Goal: Information Seeking & Learning: Find specific fact

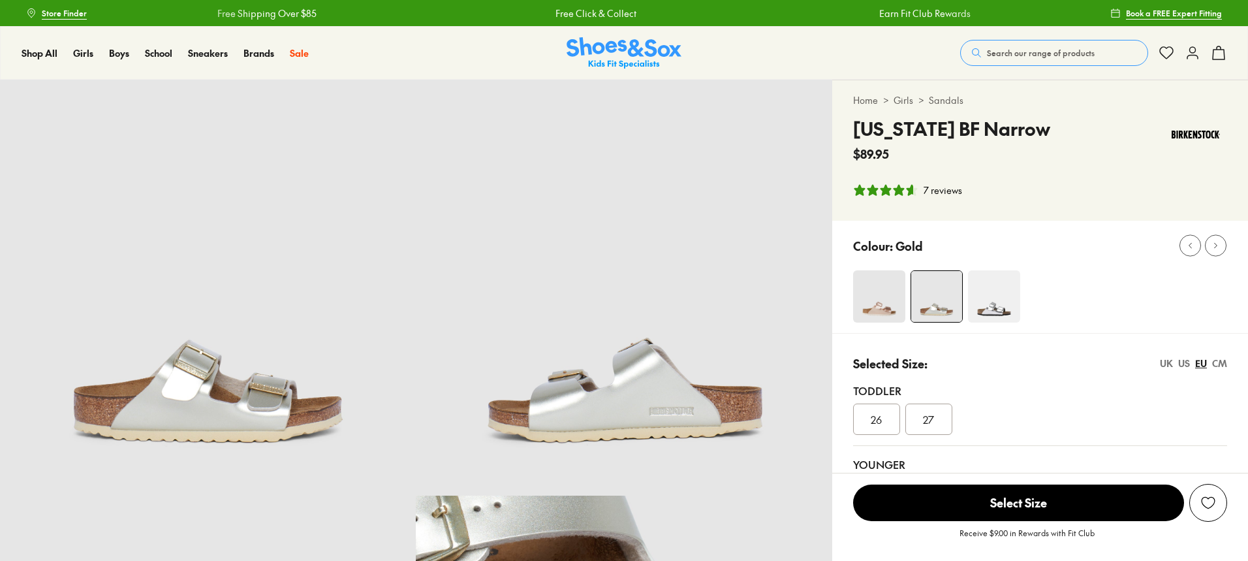
select select "*"
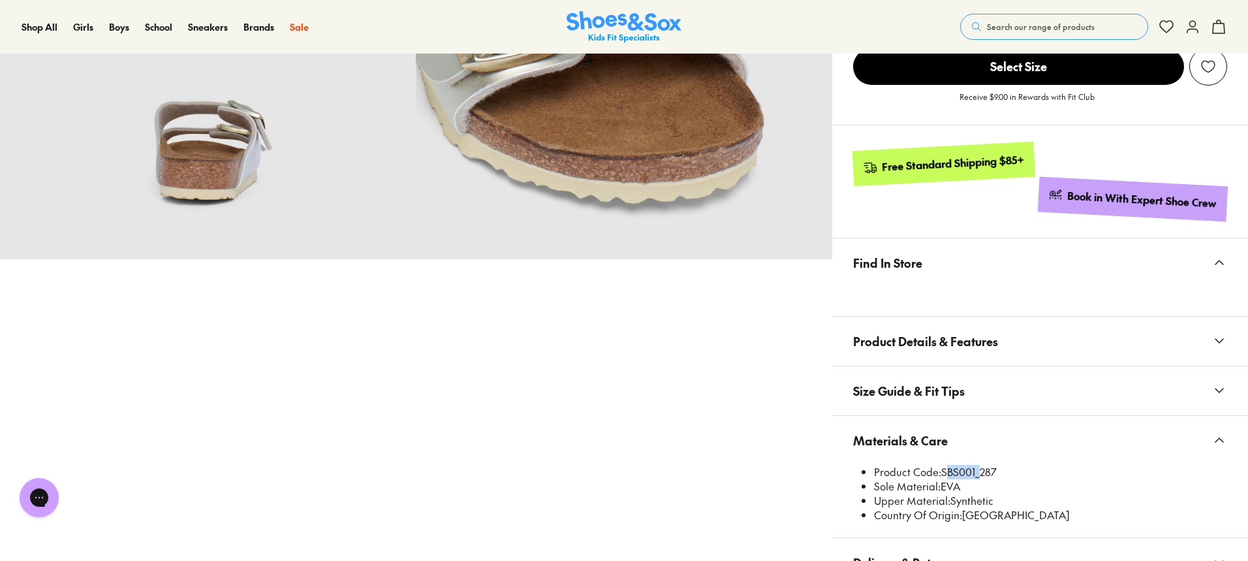
click at [1015, 24] on span "Search our range of products" at bounding box center [1041, 27] width 108 height 12
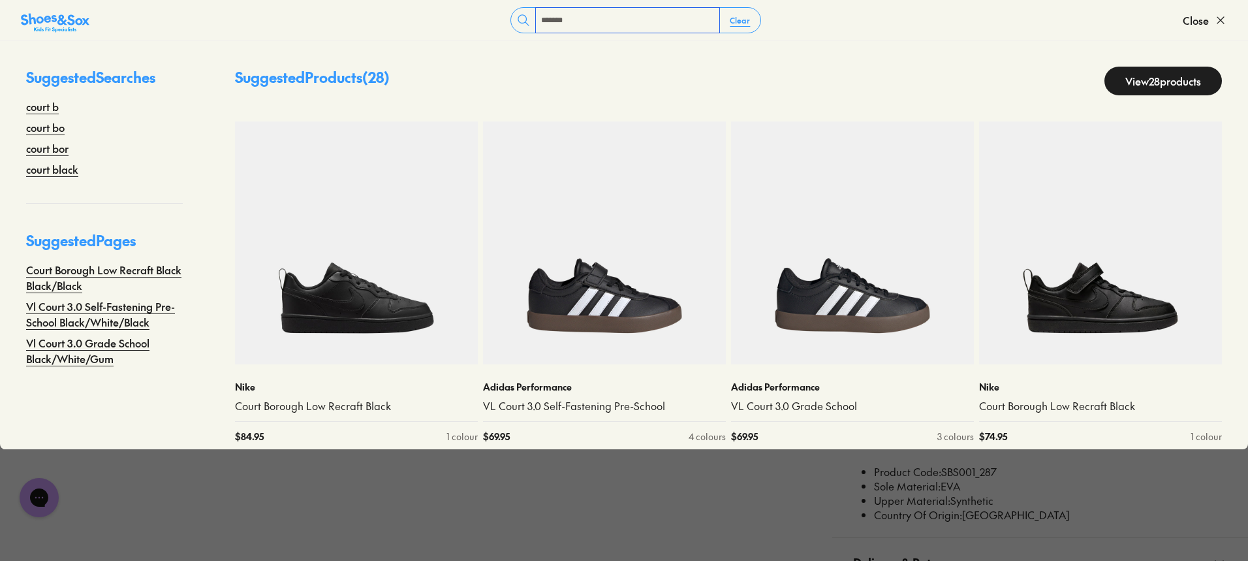
type input "**********"
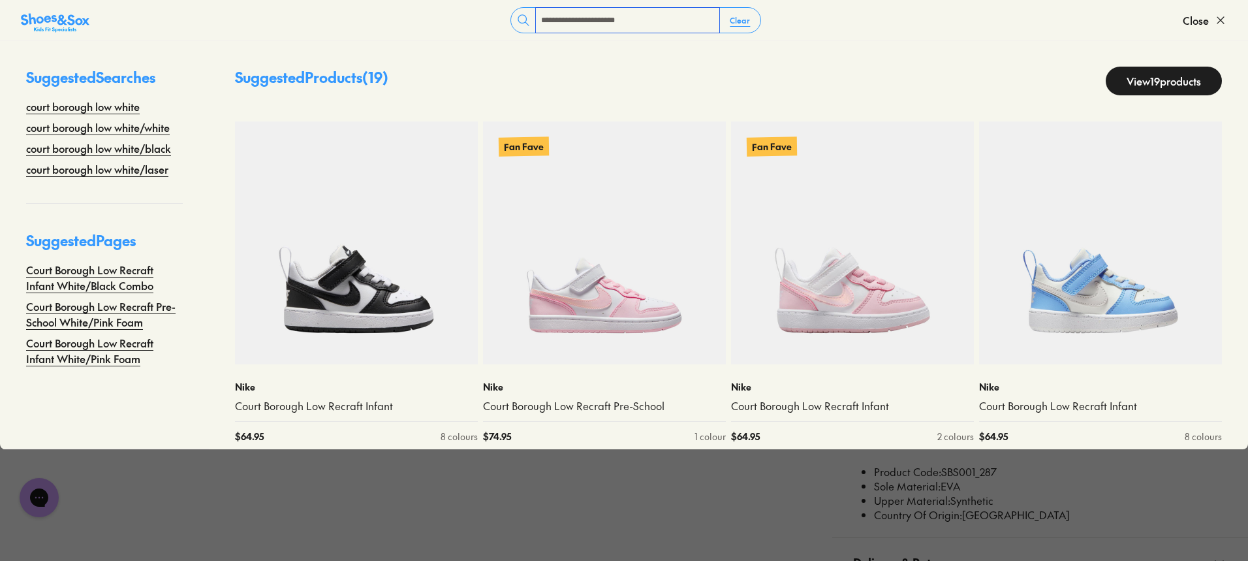
click at [648, 18] on input "**********" at bounding box center [627, 20] width 183 height 25
click at [1117, 74] on link "View 19 products" at bounding box center [1164, 81] width 116 height 29
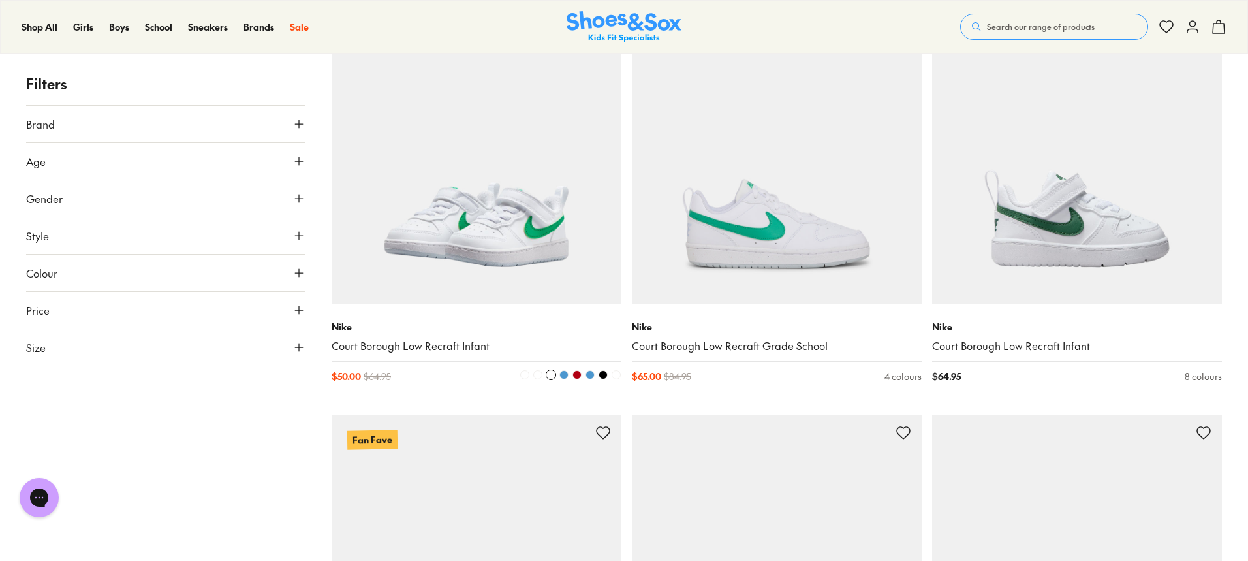
click at [495, 288] on img at bounding box center [477, 159] width 290 height 290
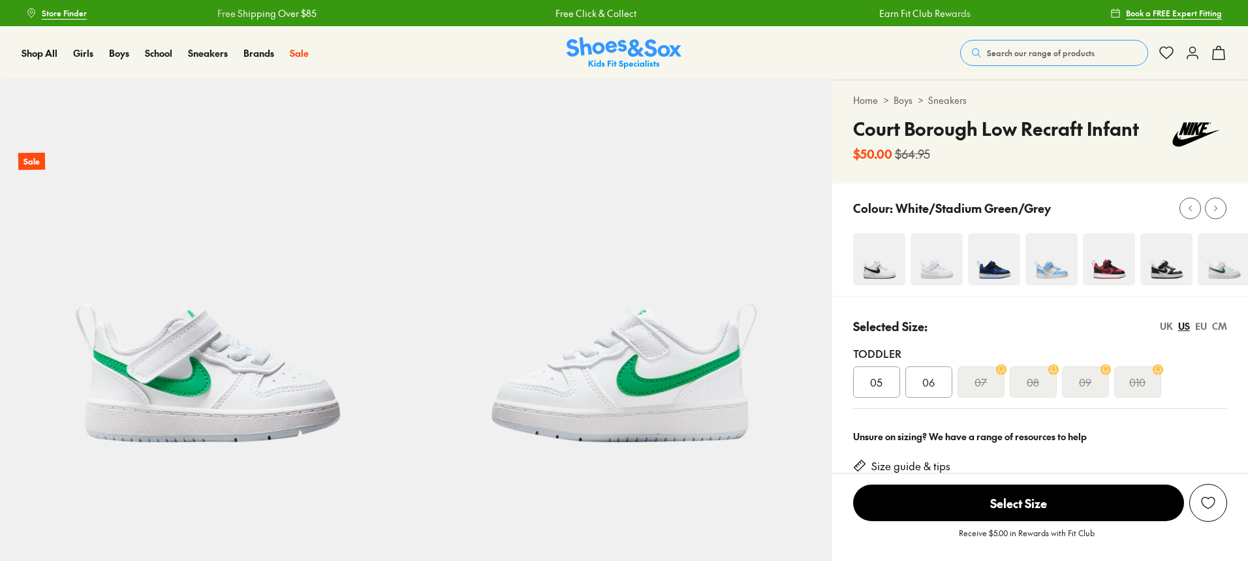
select select "*"
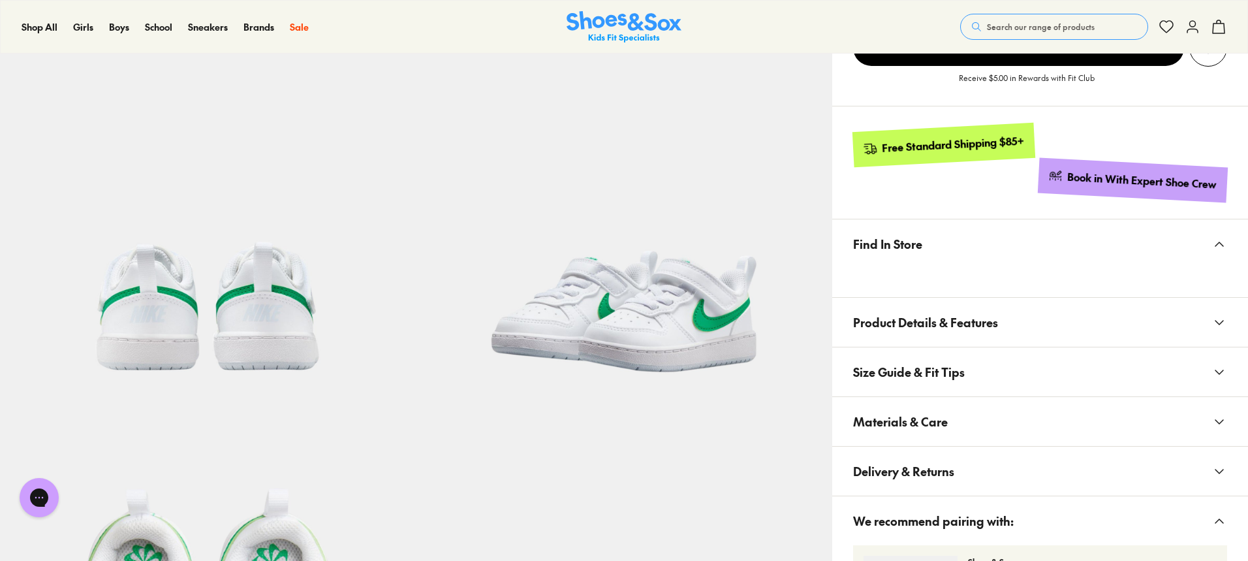
scroll to position [588, 0]
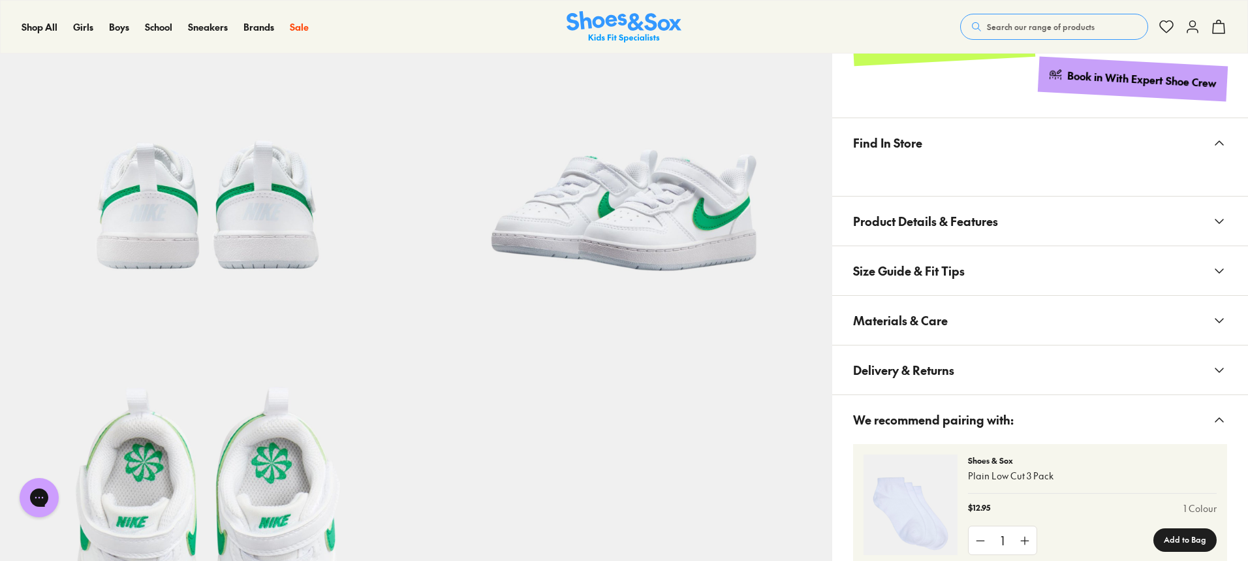
click at [1223, 322] on icon at bounding box center [1220, 321] width 16 height 16
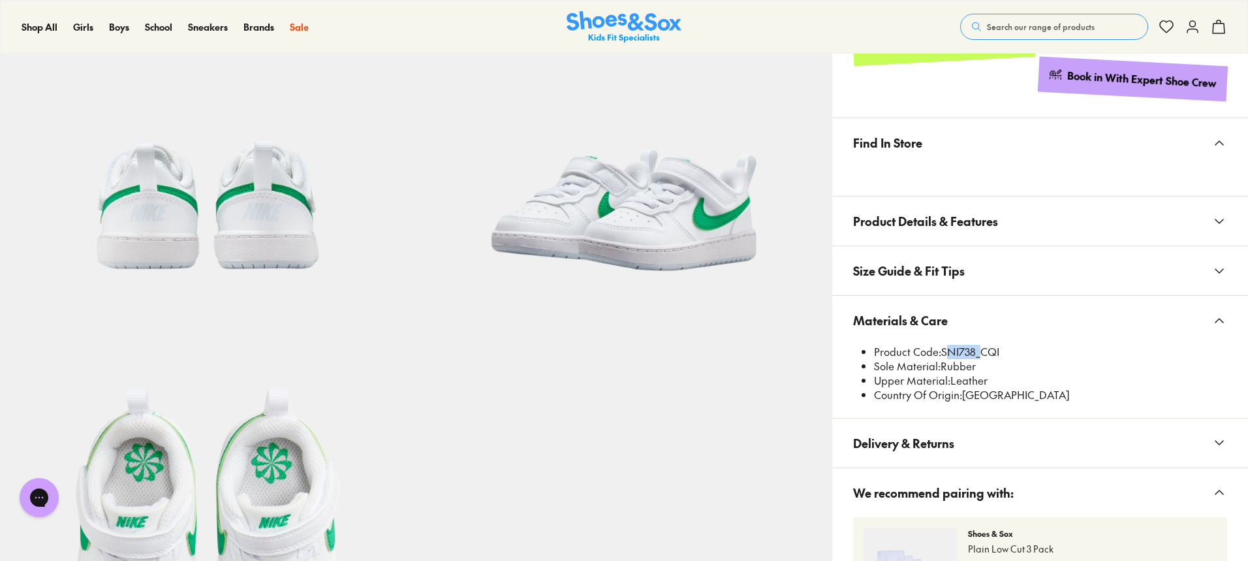
drag, startPoint x: 977, startPoint y: 352, endPoint x: 944, endPoint y: 346, distance: 33.2
click at [944, 346] on li "Product Code: SNI738_CQI" at bounding box center [1050, 352] width 353 height 14
copy li "SNI738"
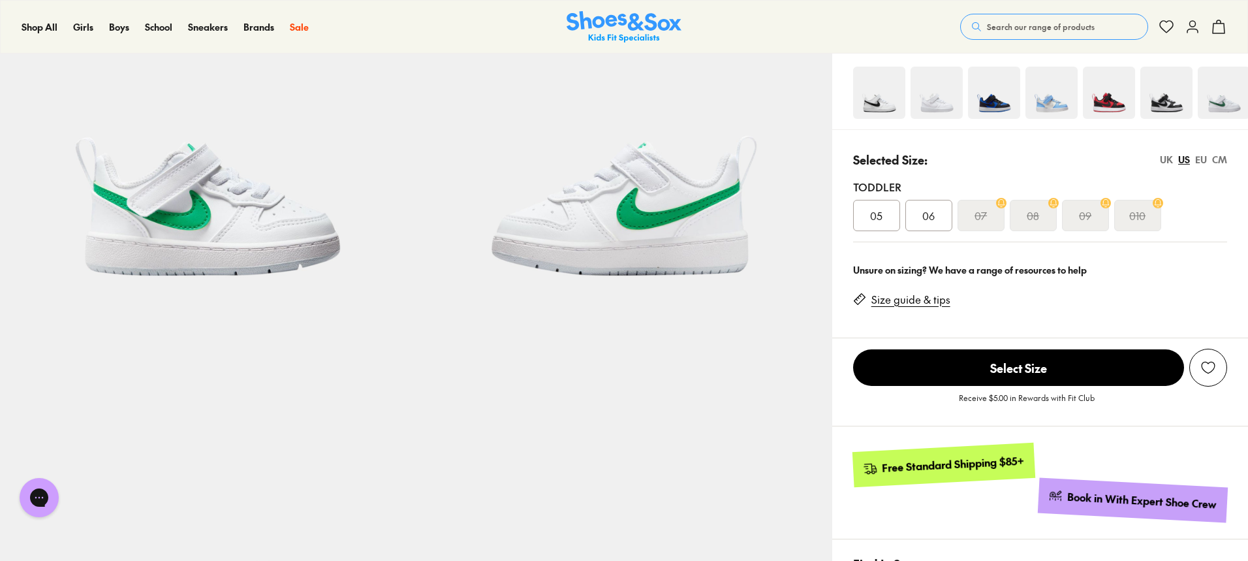
scroll to position [0, 0]
